Goal: Information Seeking & Learning: Learn about a topic

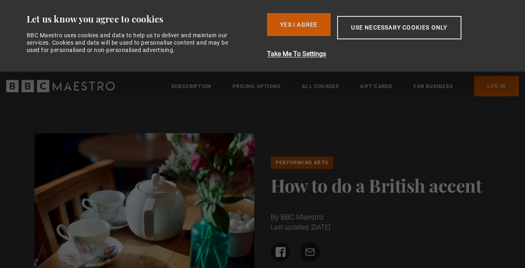
click at [296, 23] on button "Yes I Agree" at bounding box center [299, 24] width 64 height 23
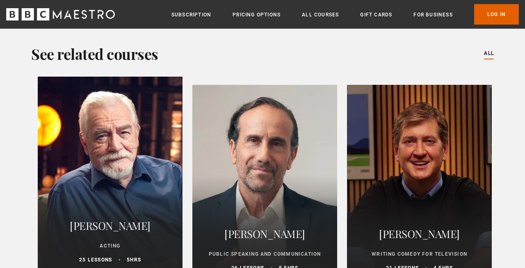
scroll to position [2042, 0]
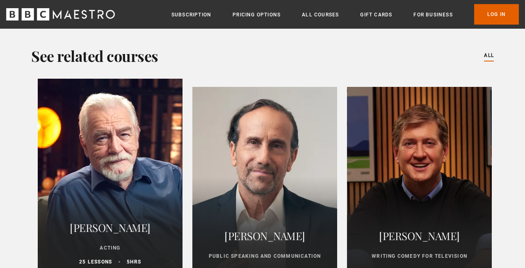
click at [105, 218] on h2 "[PERSON_NAME]" at bounding box center [110, 228] width 125 height 20
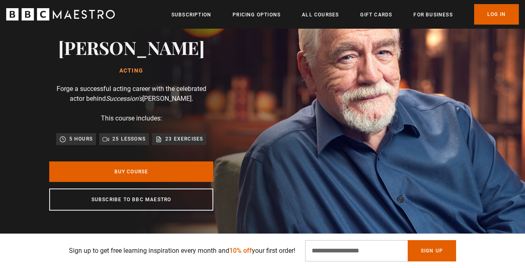
scroll to position [0, 106]
